Goal: Information Seeking & Learning: Learn about a topic

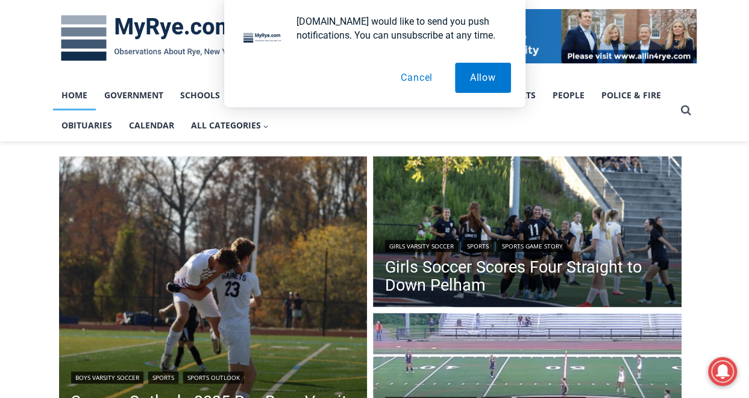
scroll to position [241, 0]
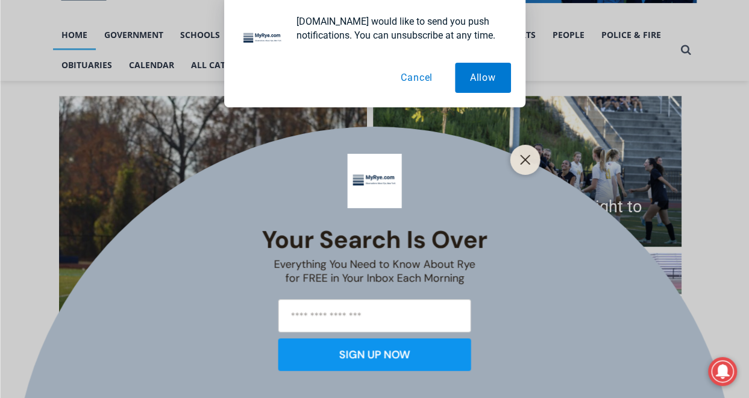
click at [409, 81] on button "Cancel" at bounding box center [417, 78] width 62 height 30
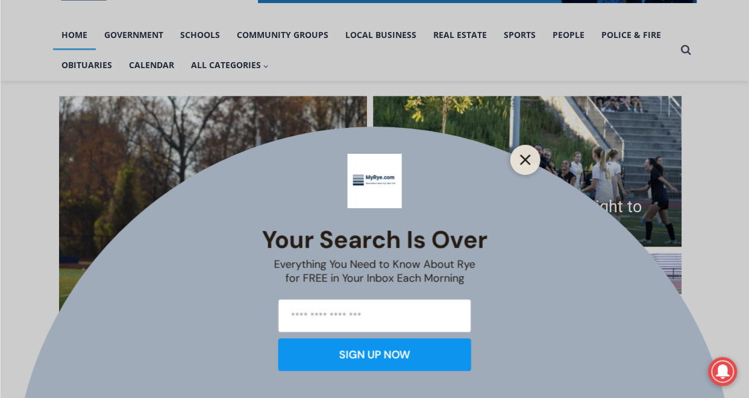
click at [530, 163] on icon "Close" at bounding box center [525, 159] width 11 height 11
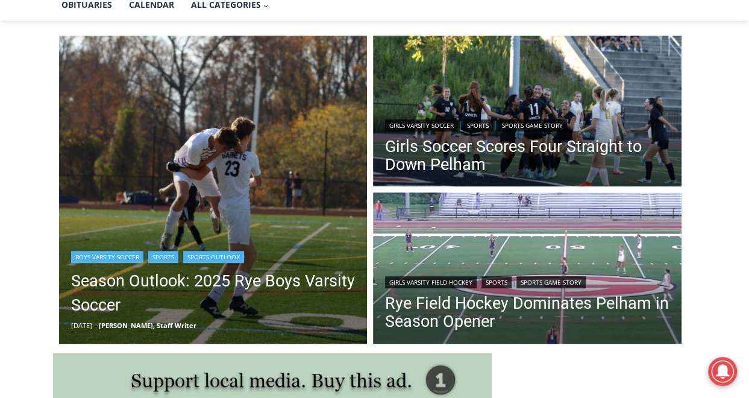
scroll to position [362, 0]
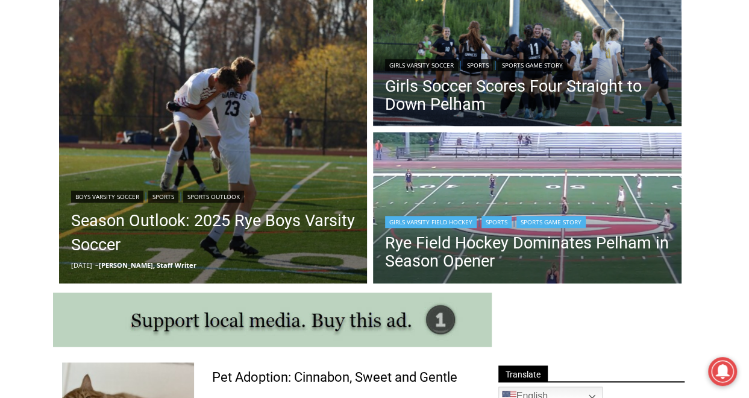
click at [469, 189] on img "Read More Rye Field Hockey Dominates Pelham in Season Opener" at bounding box center [527, 209] width 309 height 154
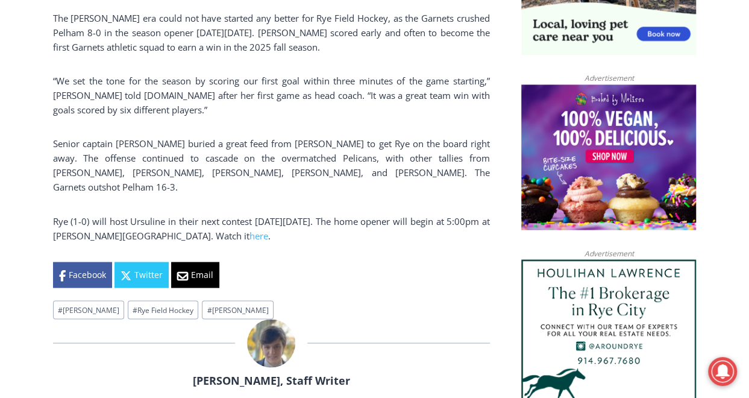
scroll to position [940, 0]
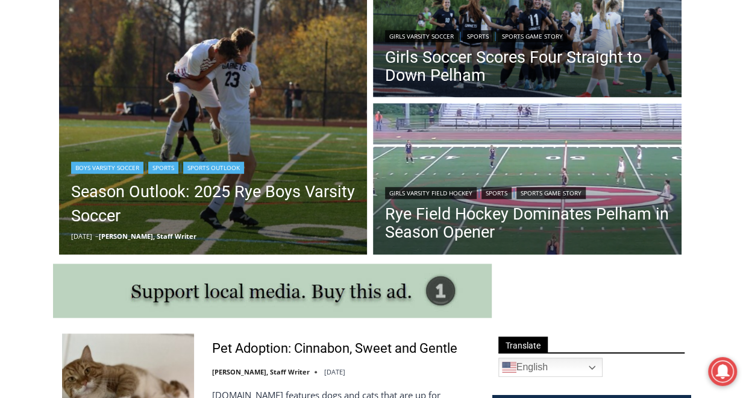
scroll to position [340, 0]
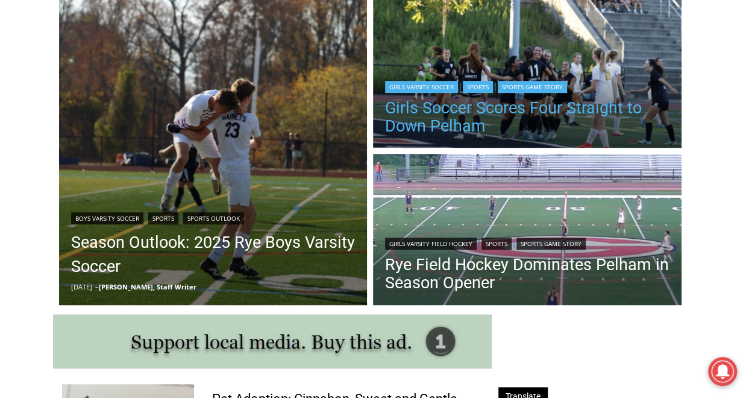
click at [455, 118] on link "Girls Soccer Scores Four Straight to Down Pelham" at bounding box center [527, 117] width 285 height 36
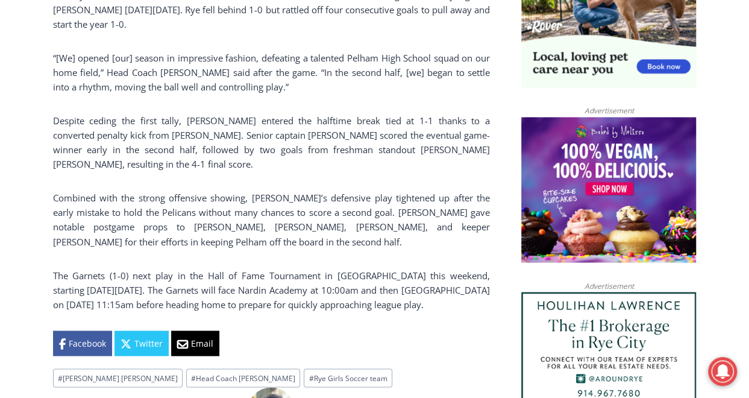
scroll to position [940, 0]
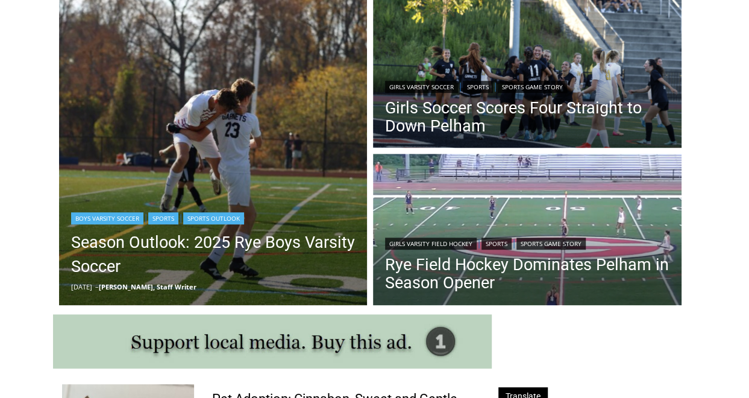
drag, startPoint x: 0, startPoint y: 0, endPoint x: 142, endPoint y: 74, distance: 159.9
click at [142, 74] on img "Read More Season Outlook: 2025 Rye Boys Varsity Soccer" at bounding box center [213, 151] width 309 height 309
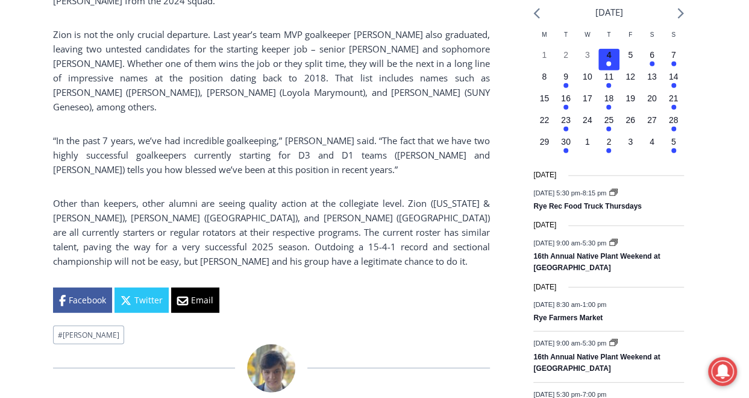
scroll to position [1423, 0]
